Goal: Information Seeking & Learning: Learn about a topic

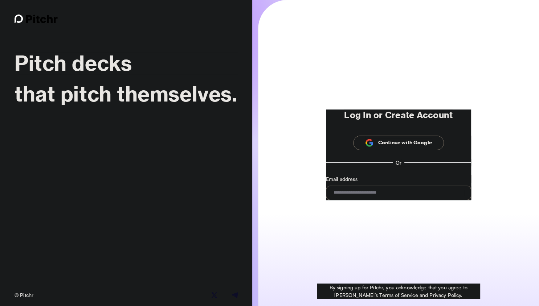
click at [390, 146] on p "Continue with Google" at bounding box center [405, 143] width 54 height 8
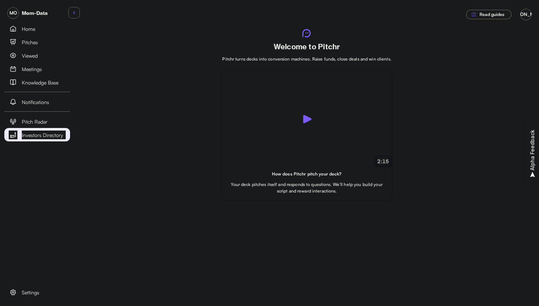
click at [55, 136] on span "Investors Directory" at bounding box center [42, 135] width 41 height 8
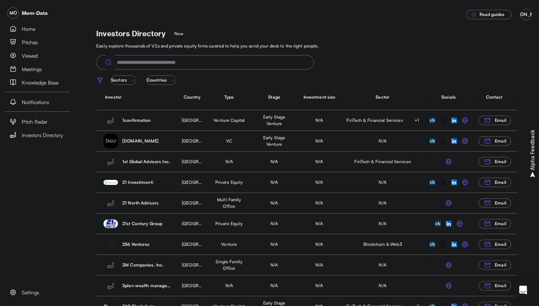
scroll to position [156, 0]
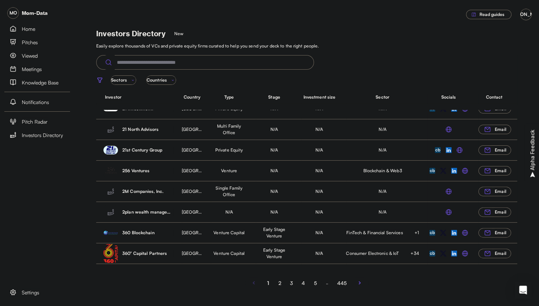
click at [280, 283] on button "2" at bounding box center [280, 283] width 12 height 9
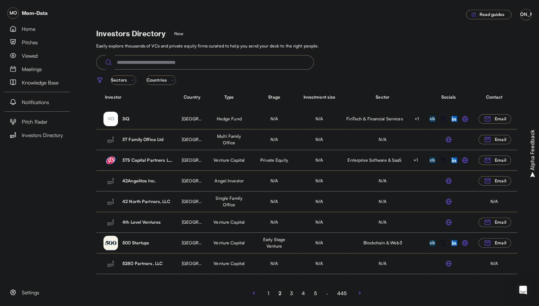
scroll to position [147, 0]
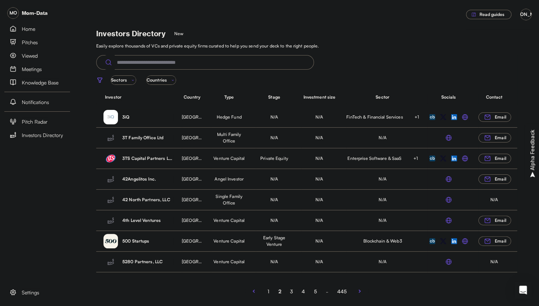
click at [269, 291] on button "1" at bounding box center [268, 291] width 12 height 9
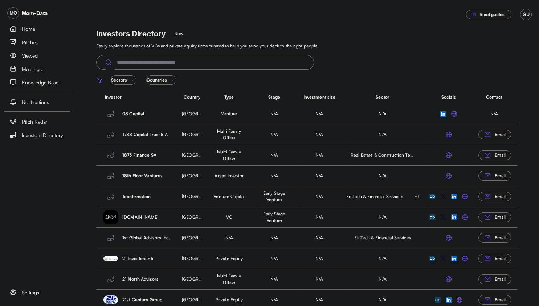
click at [197, 176] on p "[GEOGRAPHIC_DATA]" at bounding box center [192, 176] width 20 height 7
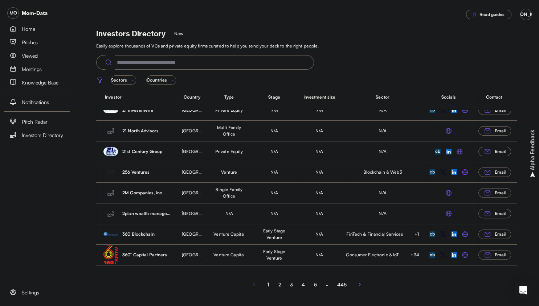
scroll to position [155, 0]
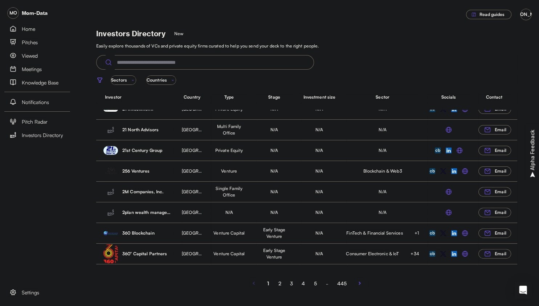
click at [279, 283] on button "2" at bounding box center [280, 283] width 12 height 9
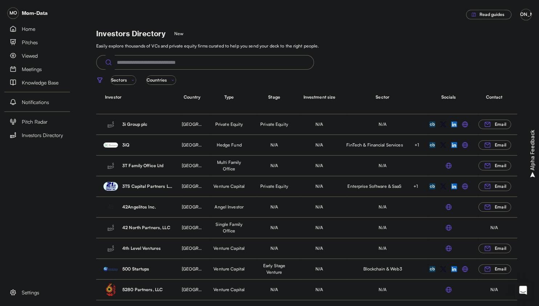
scroll to position [152, 0]
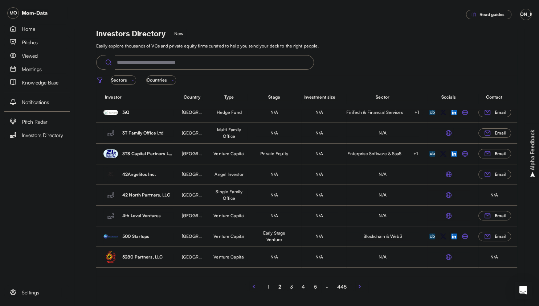
click at [291, 286] on button "3" at bounding box center [292, 286] width 12 height 9
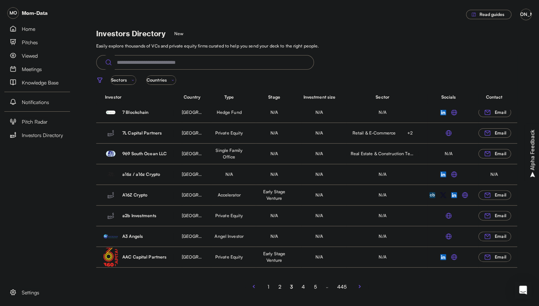
click at [307, 286] on button "4" at bounding box center [303, 286] width 12 height 9
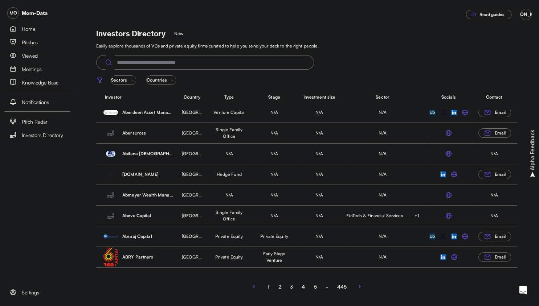
click at [269, 285] on button "1" at bounding box center [268, 286] width 12 height 9
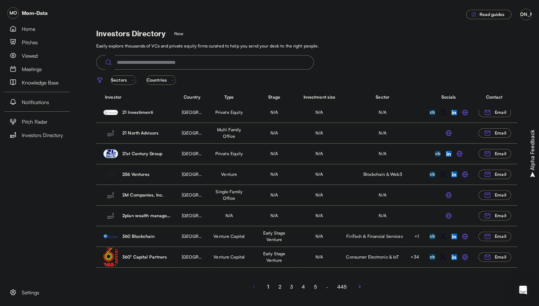
click at [148, 255] on p "360° Capital Partners" at bounding box center [147, 257] width 51 height 7
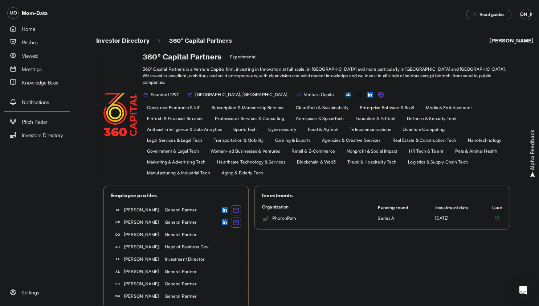
click at [331, 269] on div "Employee profiles FA Fausto Boni General Partner CE Cesare Maifredi General Par…" at bounding box center [306, 247] width 406 height 123
click at [62, 212] on div "MO Mom-Data Home Pitches Viewed Meetings Knowledge Base Notifications Pitch Rad…" at bounding box center [37, 153] width 74 height 306
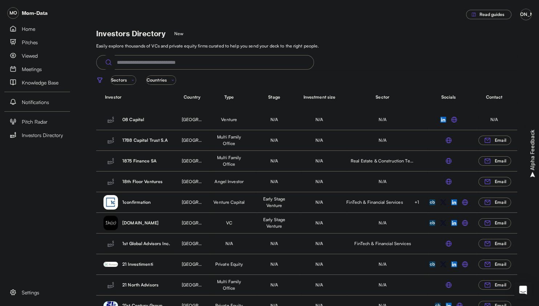
scroll to position [150, 0]
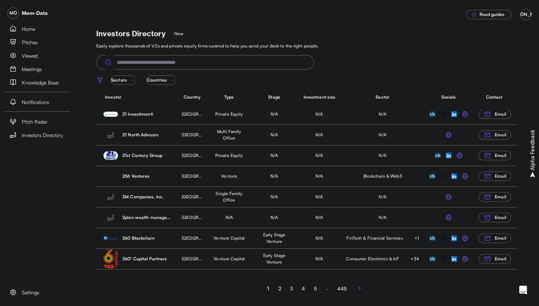
click at [359, 287] on img "button" at bounding box center [359, 288] width 9 height 9
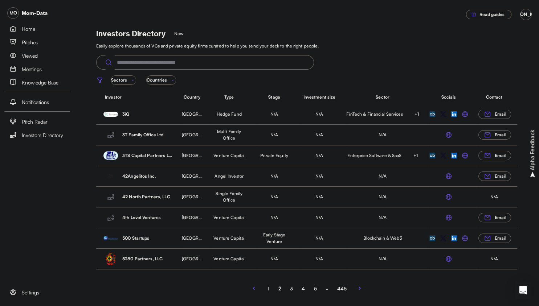
click at [152, 258] on p "5280 Partners, LLC" at bounding box center [147, 259] width 51 height 7
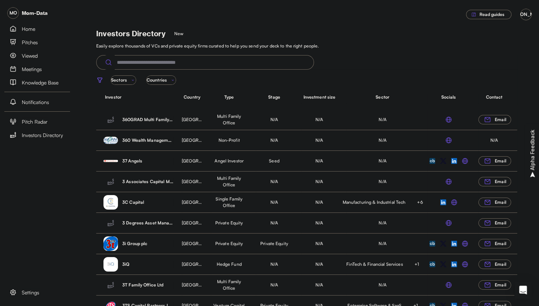
scroll to position [152, 0]
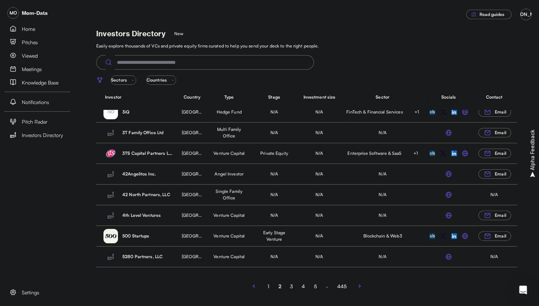
click at [147, 81] on p "Countries" at bounding box center [157, 80] width 20 height 7
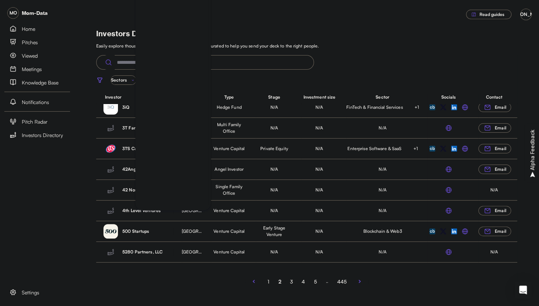
scroll to position [0, 0]
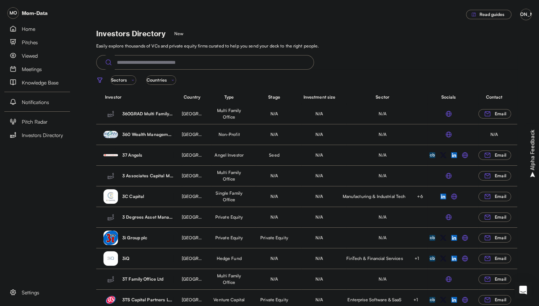
click at [116, 78] on p "Sectors" at bounding box center [119, 80] width 16 height 7
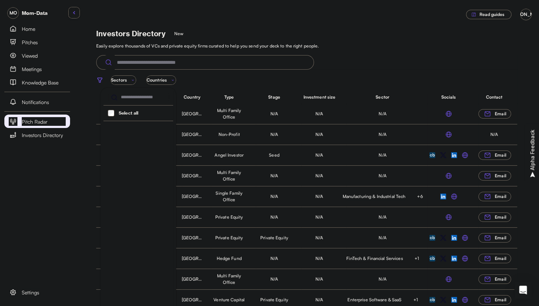
click at [32, 118] on span "Pitch Radar" at bounding box center [35, 122] width 26 height 8
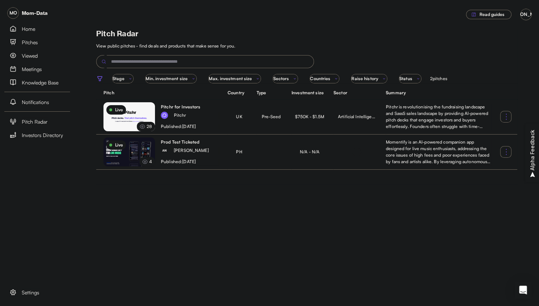
click at [292, 76] on span "Sectors" at bounding box center [285, 78] width 25 height 9
click at [326, 80] on p "Countries" at bounding box center [320, 78] width 20 height 7
click at [125, 297] on main "Pitch Radar View public pitches - find deals and products that make sense for y…" at bounding box center [269, 153] width 539 height 306
click at [40, 128] on link "Investors Directory" at bounding box center [37, 134] width 66 height 13
